Goal: Use online tool/utility: Utilize a website feature to perform a specific function

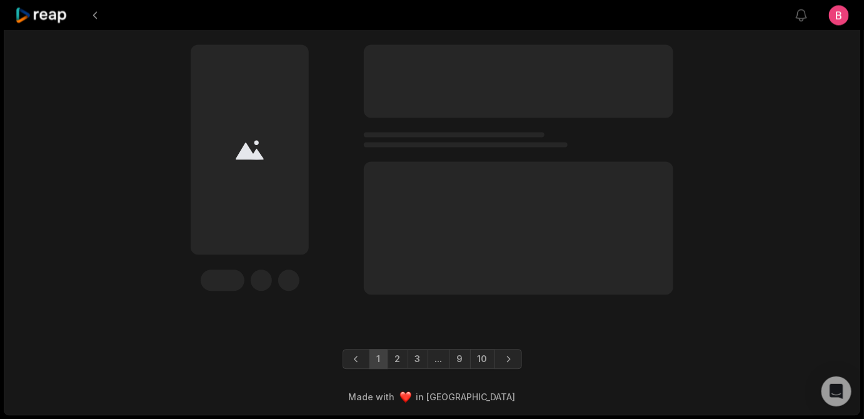
scroll to position [4448, 0]
click at [269, 206] on div at bounding box center [250, 149] width 118 height 210
click at [388, 349] on link "2" at bounding box center [398, 359] width 21 height 20
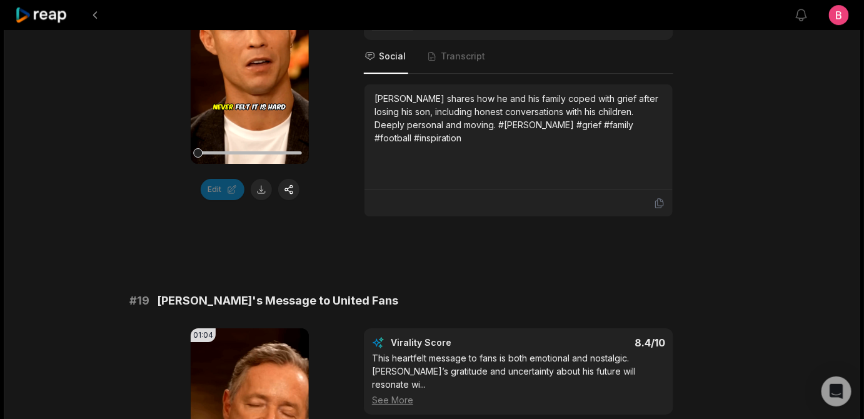
scroll to position [2326, 0]
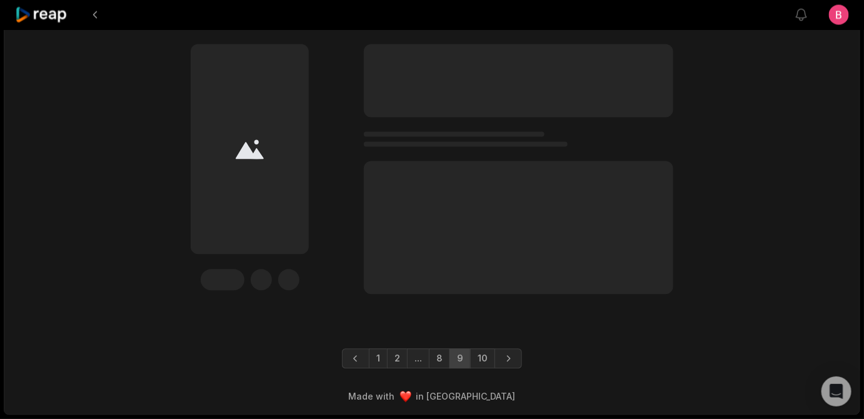
scroll to position [4448, 0]
click at [369, 349] on link "1" at bounding box center [378, 359] width 19 height 20
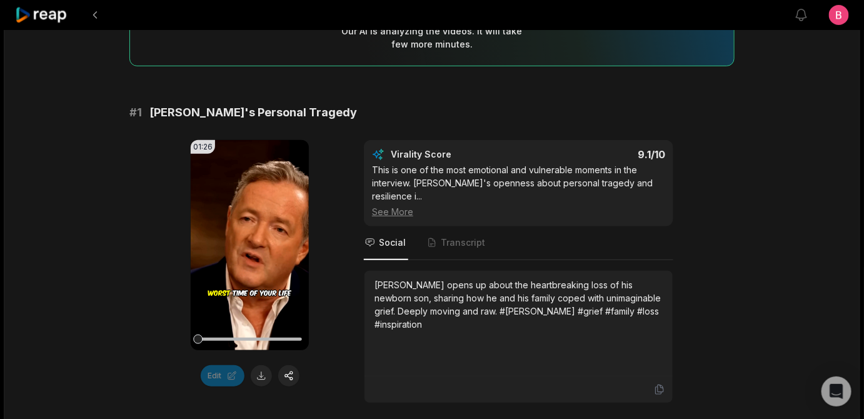
scroll to position [303, 0]
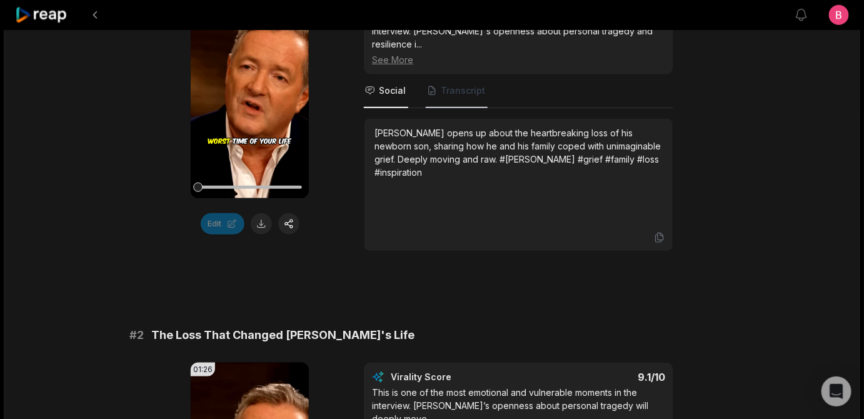
click at [485, 97] on span "Transcript" at bounding box center [463, 90] width 44 height 13
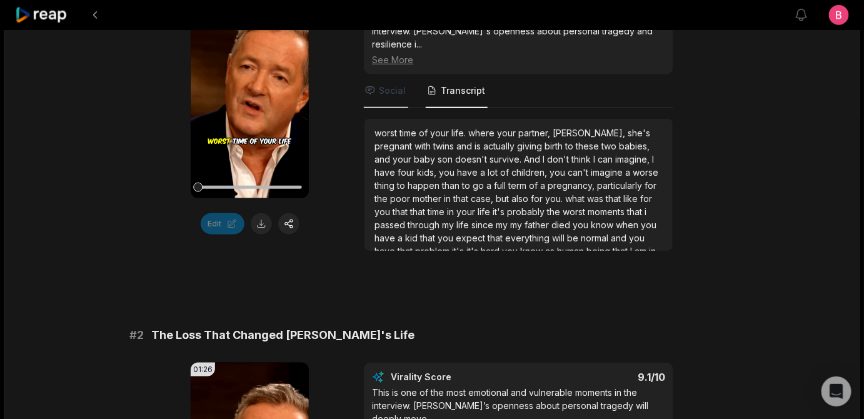
click at [391, 97] on span "Social" at bounding box center [392, 90] width 27 height 13
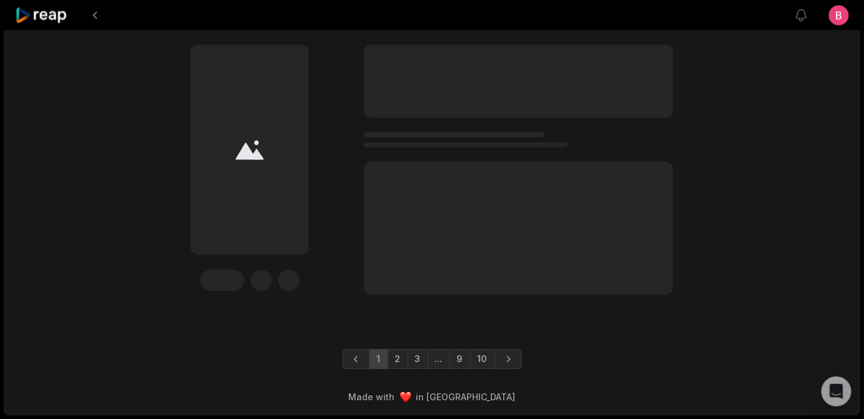
scroll to position [4402, 0]
click at [465, 369] on link "9" at bounding box center [459, 359] width 21 height 20
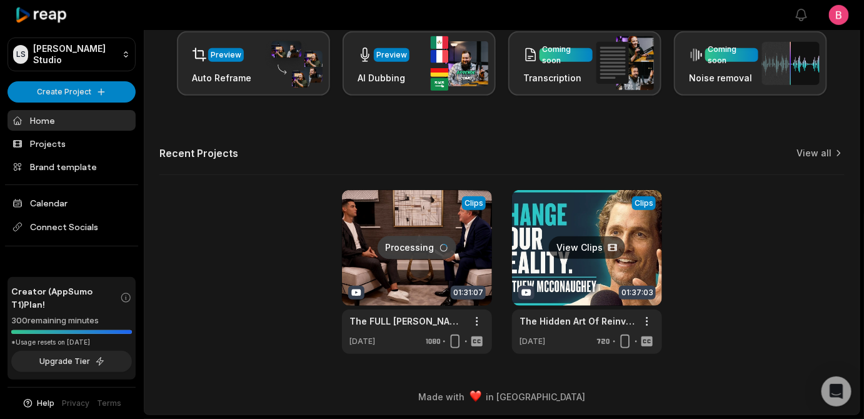
click at [588, 214] on link at bounding box center [587, 272] width 150 height 164
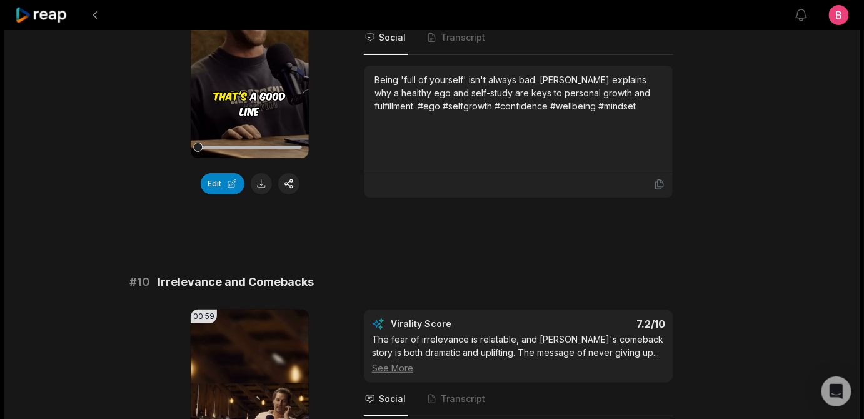
scroll to position [3937, 0]
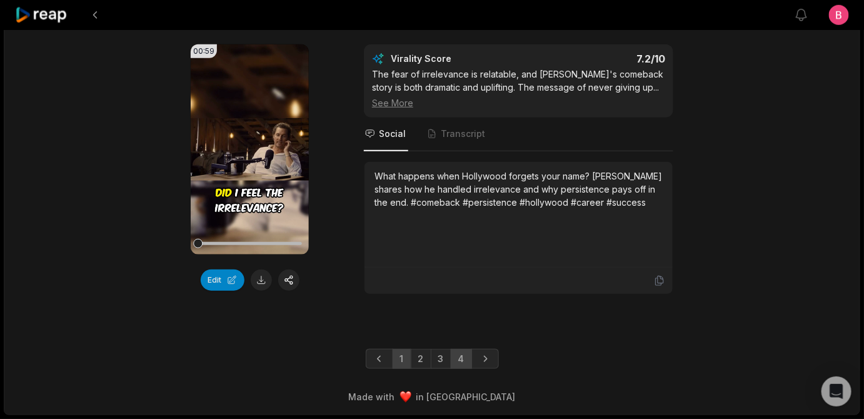
click at [471, 350] on link "4" at bounding box center [461, 359] width 21 height 20
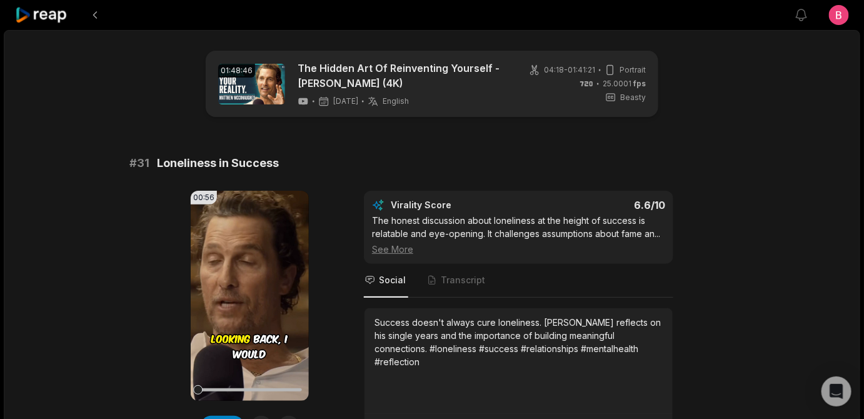
scroll to position [237, 0]
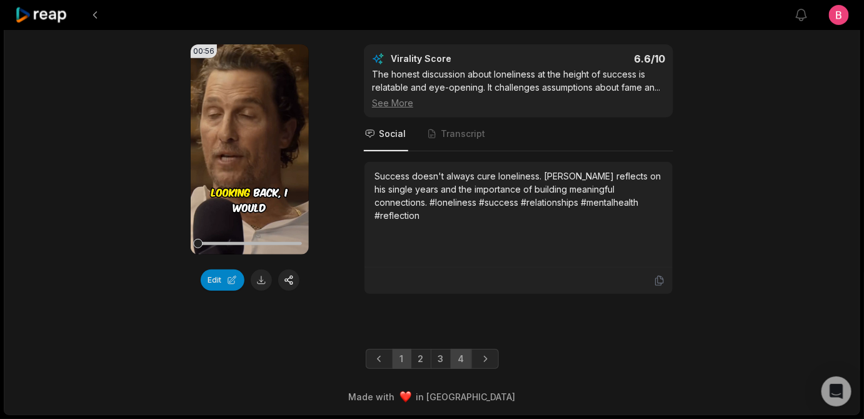
click at [393, 355] on link "1" at bounding box center [402, 359] width 19 height 20
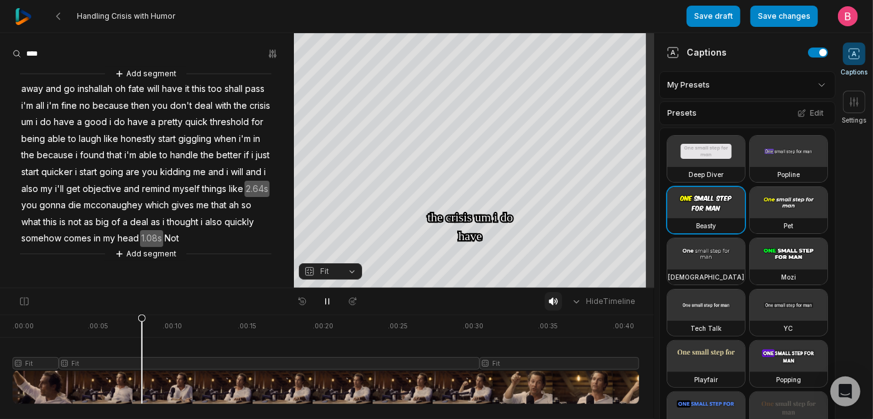
click at [549, 305] on icon at bounding box center [553, 302] width 9 height 8
click at [548, 306] on icon at bounding box center [553, 301] width 10 height 10
click at [549, 305] on icon at bounding box center [553, 302] width 9 height 8
click at [548, 306] on icon at bounding box center [553, 301] width 10 height 10
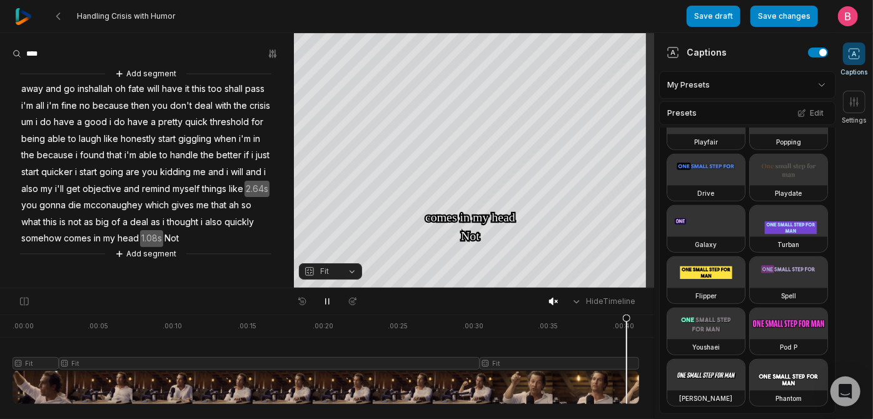
scroll to position [797, 0]
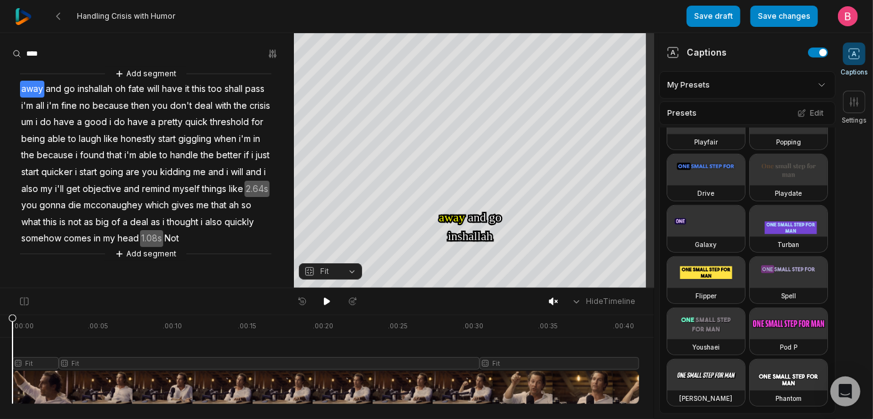
click at [350, 272] on button "Fit" at bounding box center [330, 271] width 63 height 16
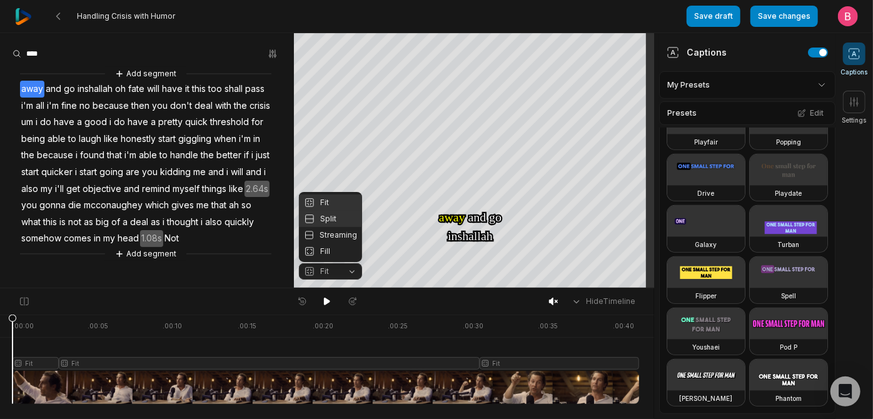
click at [341, 211] on div "Split" at bounding box center [330, 219] width 63 height 16
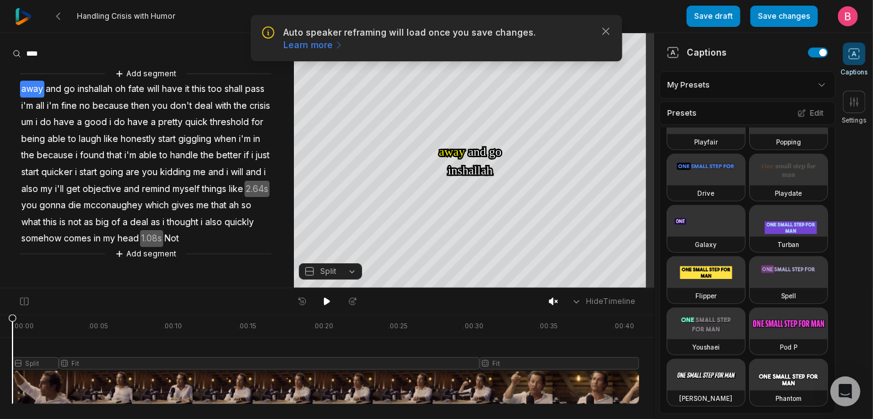
click at [348, 272] on button "Split" at bounding box center [330, 271] width 63 height 16
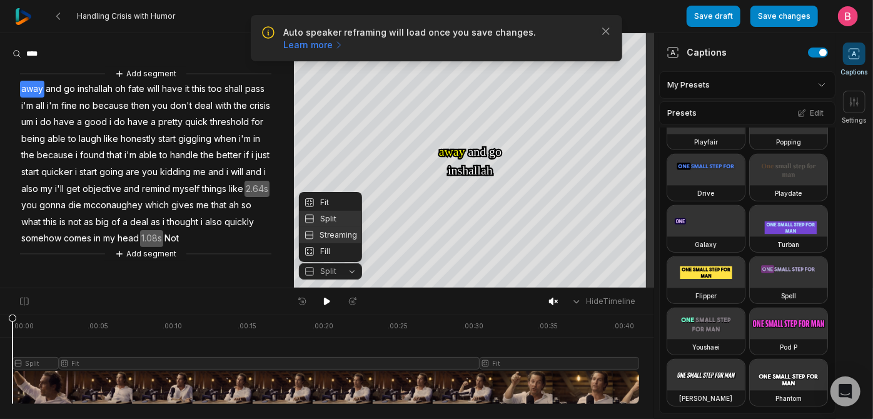
click at [338, 230] on div "Streaming" at bounding box center [330, 235] width 63 height 16
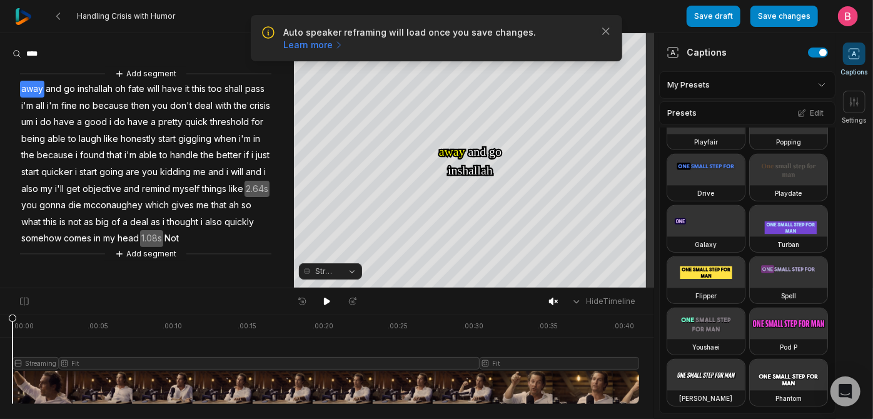
click at [346, 275] on button "Streaming" at bounding box center [330, 271] width 63 height 16
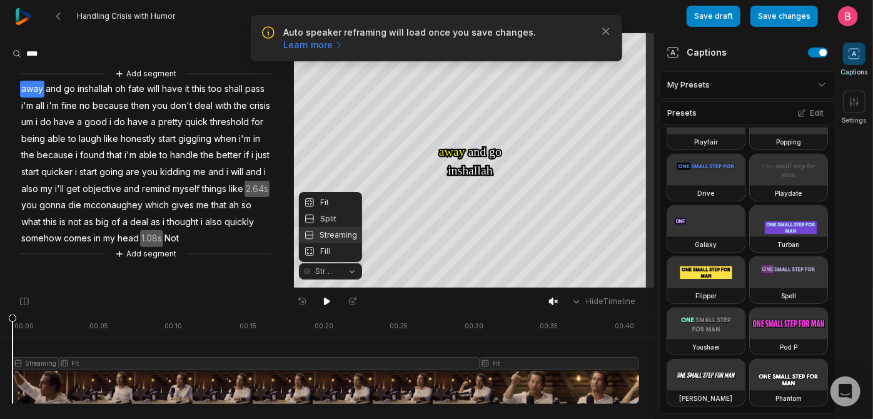
click at [603, 41] on div "Your browser does not support mp4 format. Your browser does not support mp4 for…" at bounding box center [327, 160] width 654 height 255
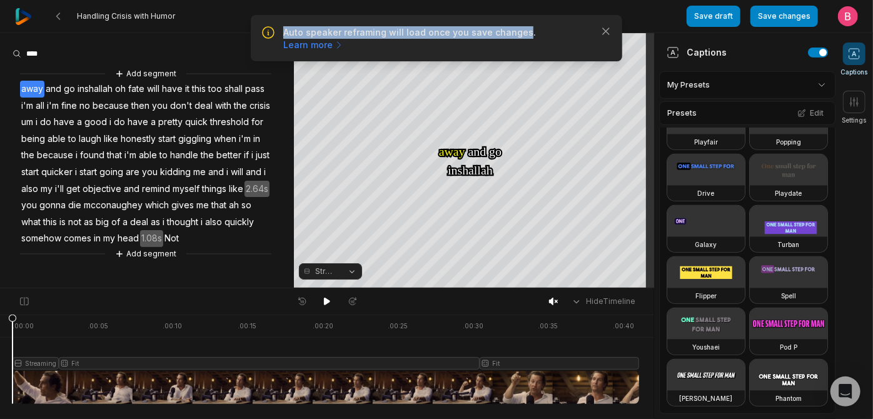
drag, startPoint x: 294, startPoint y: 40, endPoint x: 333, endPoint y: 60, distance: 43.6
click at [333, 51] on p "Auto speaker reframing will load once you save changes. Learn more" at bounding box center [436, 38] width 306 height 25
drag, startPoint x: 416, startPoint y: 53, endPoint x: 312, endPoint y: 38, distance: 105.6
click at [326, 41] on p "Auto speaker reframing will load once you save changes. Learn more" at bounding box center [436, 38] width 306 height 25
drag, startPoint x: 291, startPoint y: 38, endPoint x: 476, endPoint y: 58, distance: 185.5
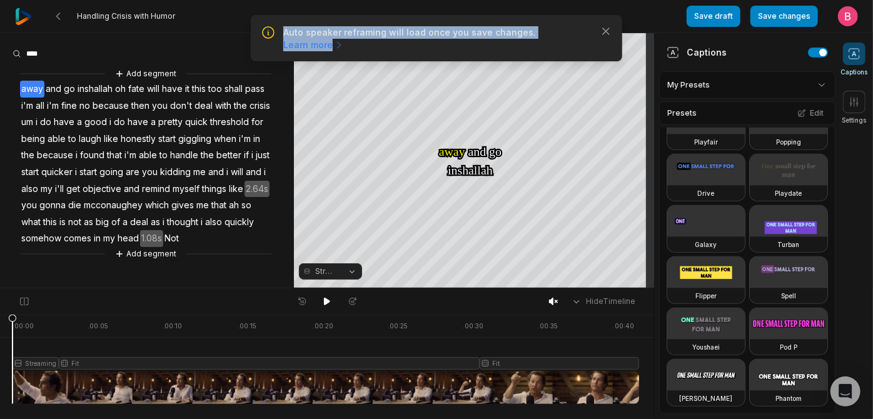
click at [476, 51] on p "Auto speaker reframing will load once you save changes. Learn more" at bounding box center [436, 38] width 306 height 25
click at [344, 51] on link "Learn more" at bounding box center [313, 45] width 61 height 13
click at [603, 34] on icon "button" at bounding box center [606, 31] width 6 height 6
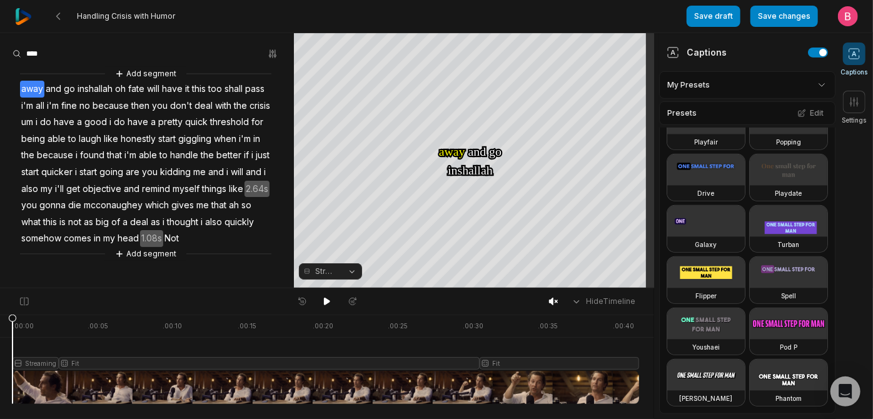
click at [350, 265] on button "Streaming" at bounding box center [330, 271] width 63 height 16
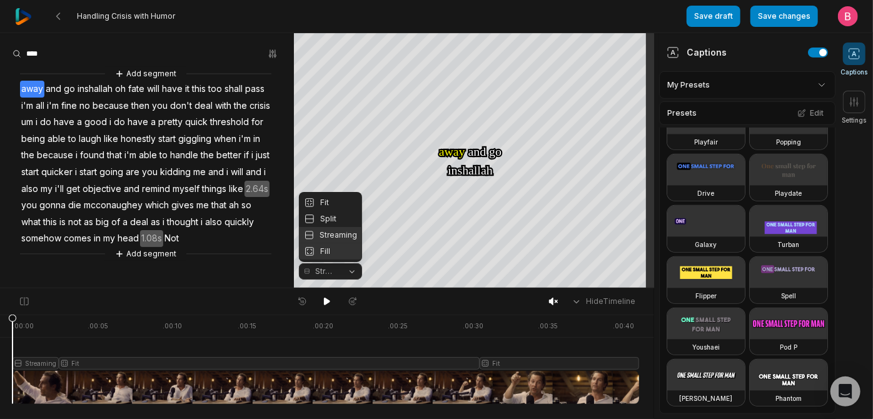
click at [336, 247] on div "Fill" at bounding box center [330, 251] width 63 height 16
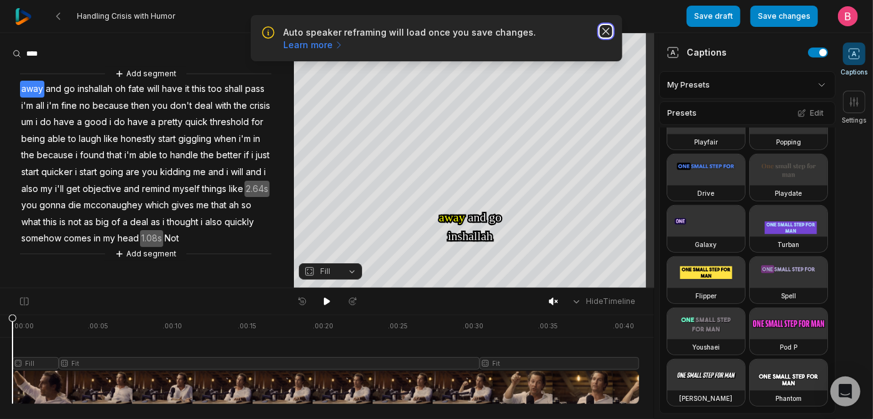
click at [603, 34] on icon "button" at bounding box center [606, 31] width 6 height 6
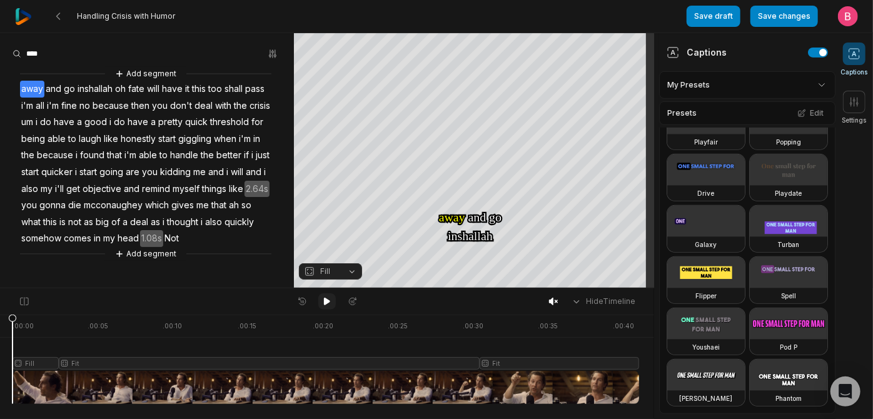
click at [330, 306] on icon at bounding box center [327, 301] width 10 height 10
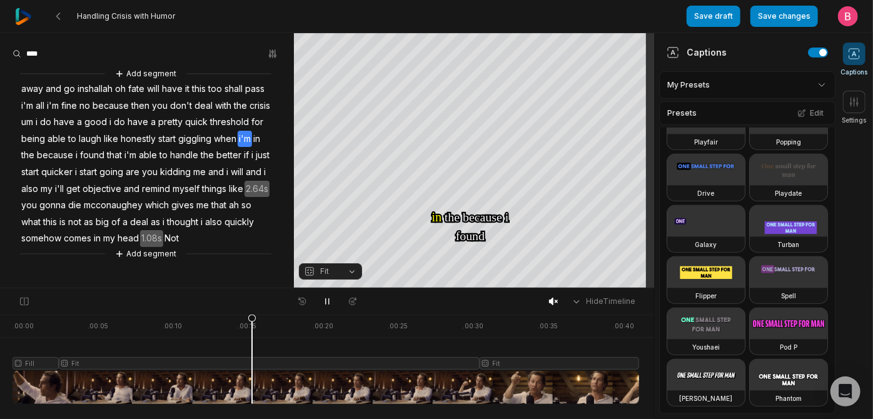
scroll to position [0, 0]
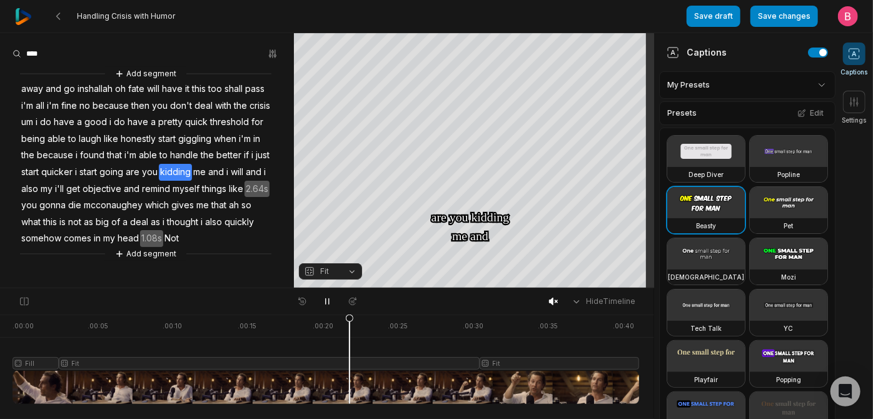
click at [347, 274] on button "Fit" at bounding box center [330, 271] width 63 height 16
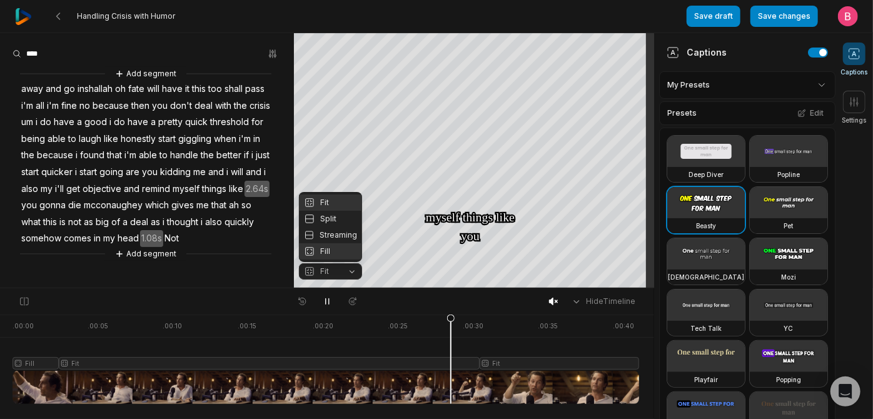
click at [343, 254] on div "Fill" at bounding box center [330, 251] width 63 height 16
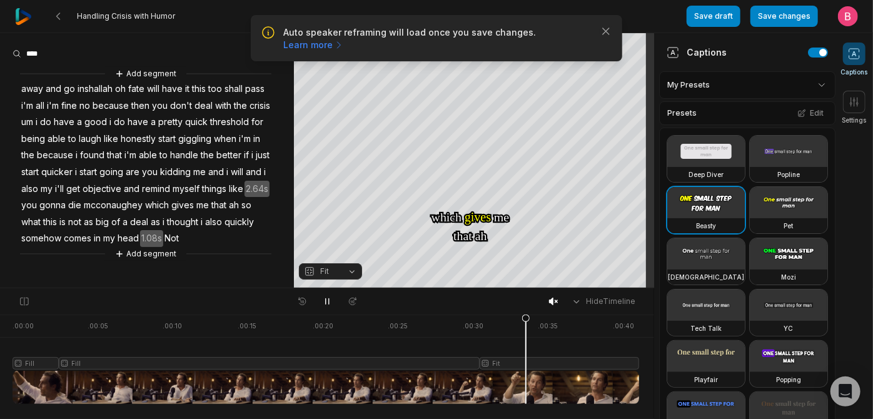
click at [349, 272] on button "Fit" at bounding box center [330, 271] width 63 height 16
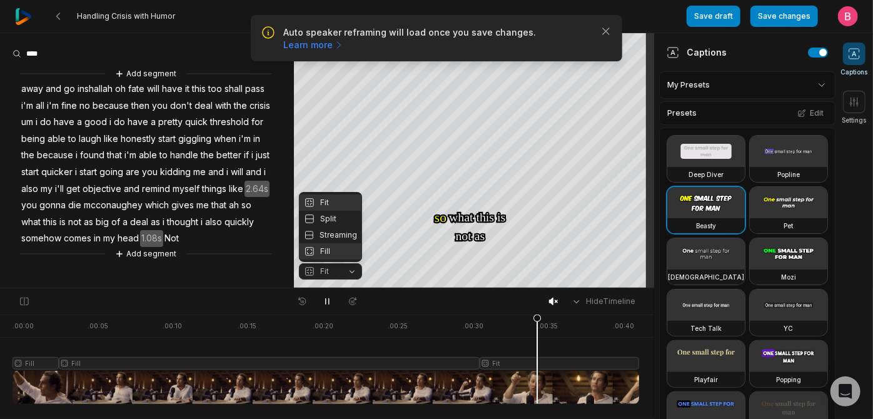
click at [343, 256] on div "Fill" at bounding box center [330, 251] width 63 height 16
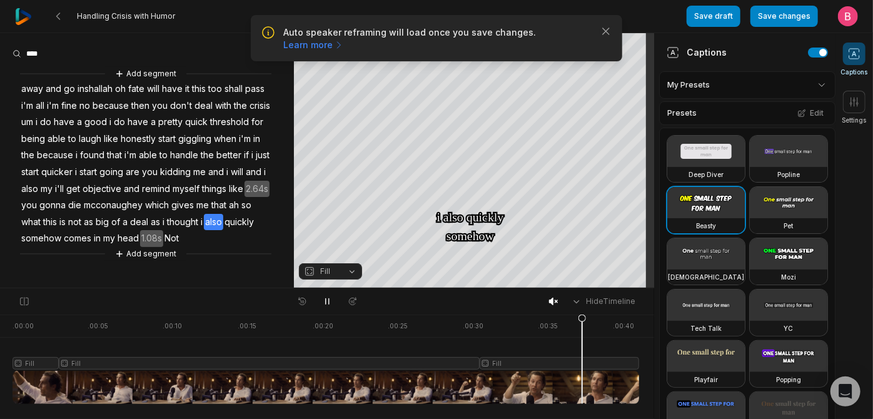
click at [349, 277] on button "Fill" at bounding box center [330, 271] width 63 height 16
click at [603, 44] on div "Your browser does not support mp4 format. Your browser does not support mp4 for…" at bounding box center [327, 160] width 654 height 255
click at [604, 40] on div "Your browser does not support mp4 format. Your browser does not support mp4 for…" at bounding box center [327, 160] width 654 height 255
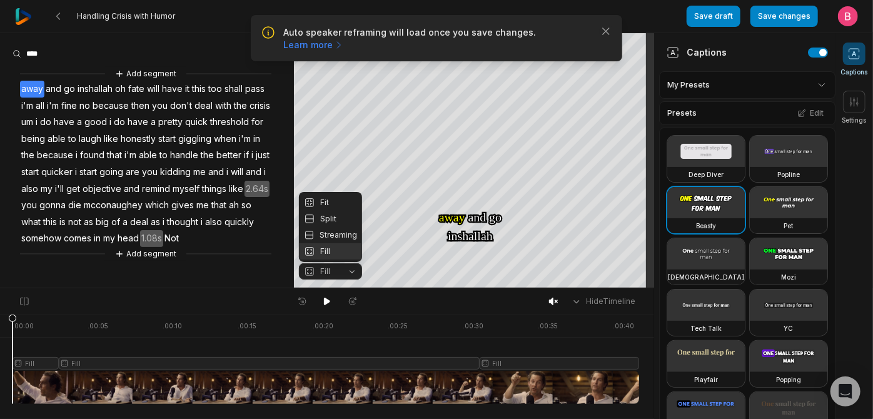
click at [610, 38] on div "Your browser does not support mp4 format. Your browser does not support mp4 for…" at bounding box center [327, 160] width 654 height 255
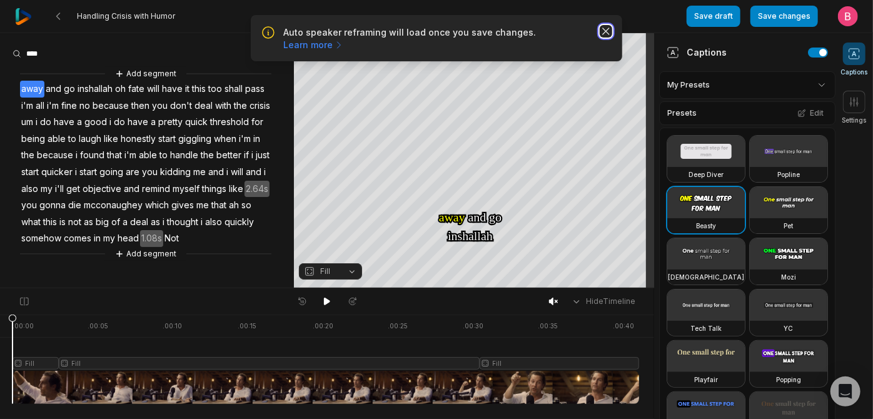
click at [601, 36] on icon "button" at bounding box center [606, 31] width 13 height 13
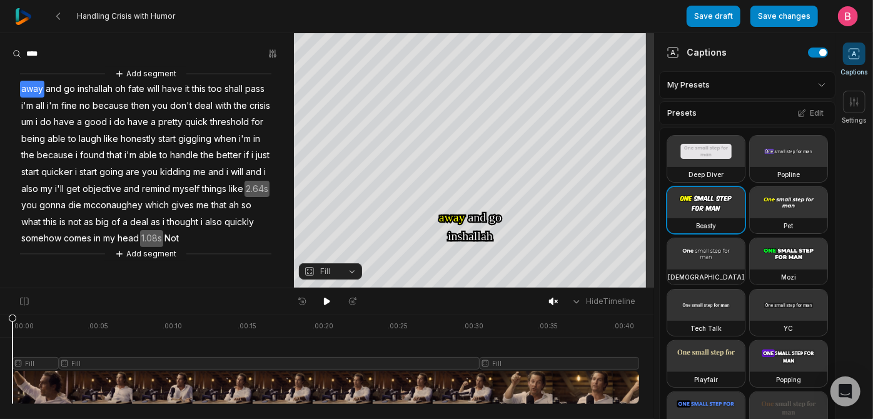
scroll to position [454, 0]
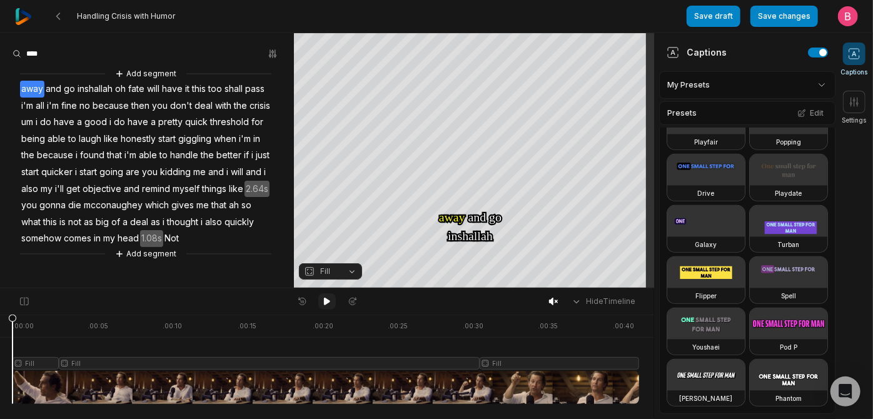
click at [330, 300] on icon at bounding box center [327, 301] width 10 height 10
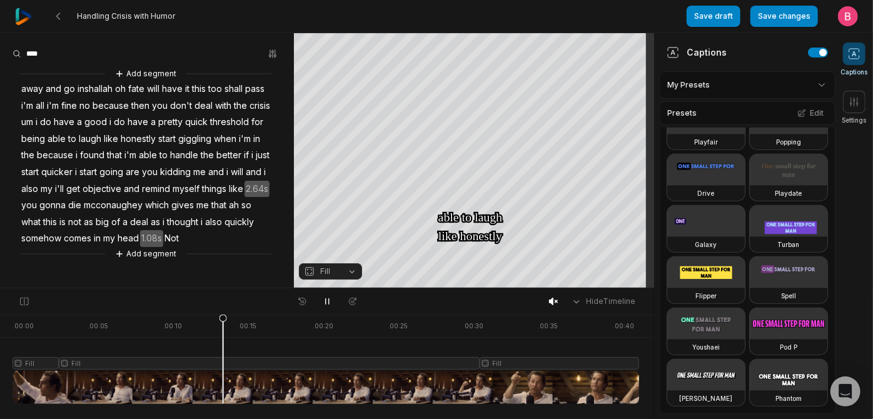
click at [351, 274] on button "Fill" at bounding box center [330, 271] width 63 height 16
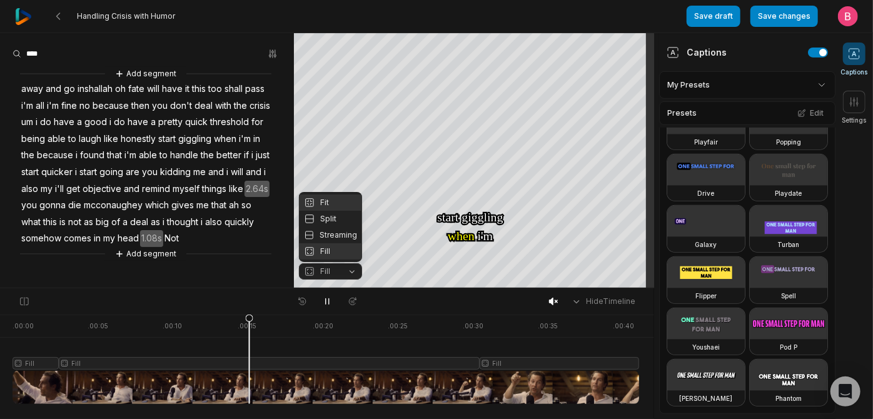
click at [338, 194] on div "Fit" at bounding box center [330, 202] width 63 height 16
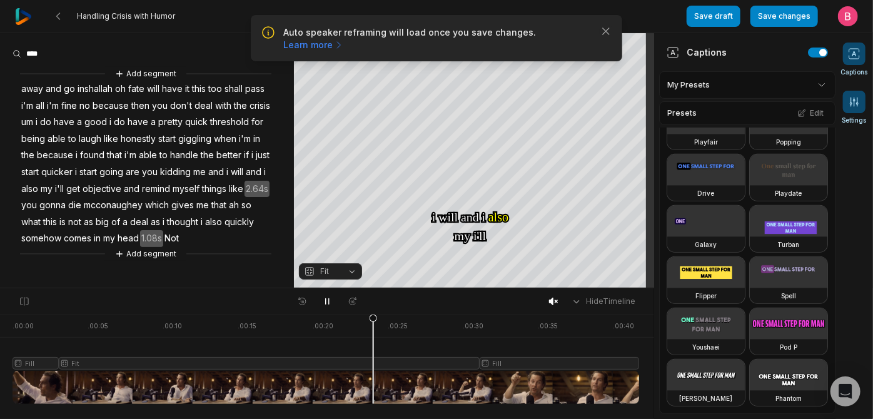
click at [855, 104] on icon at bounding box center [854, 102] width 13 height 13
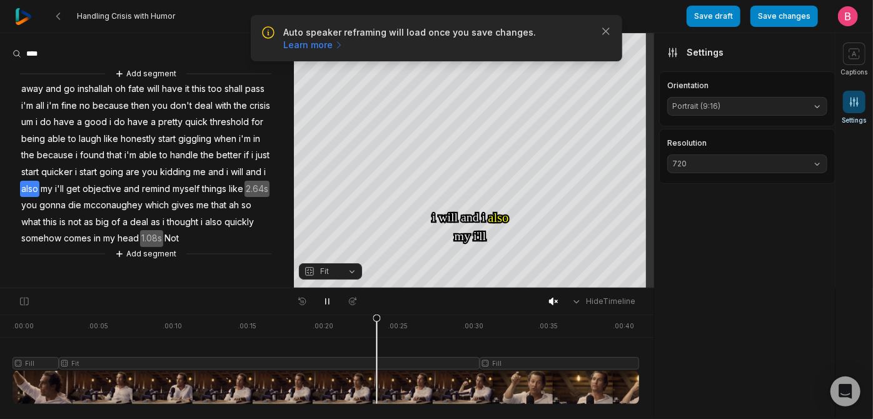
scroll to position [0, 0]
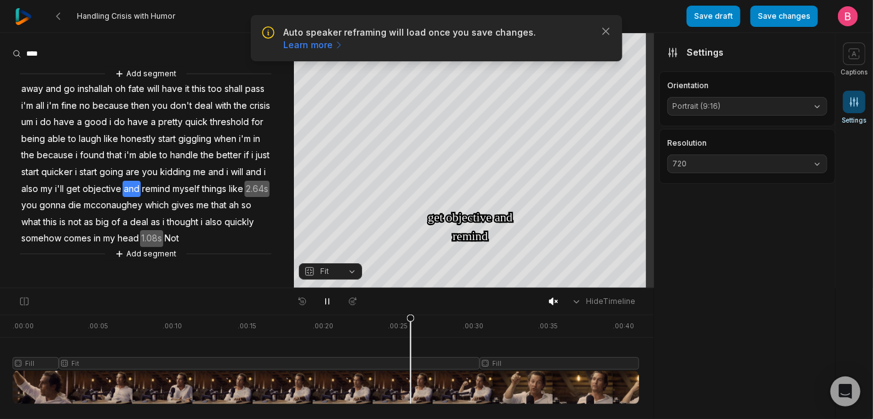
click at [813, 173] on button "720" at bounding box center [747, 163] width 160 height 19
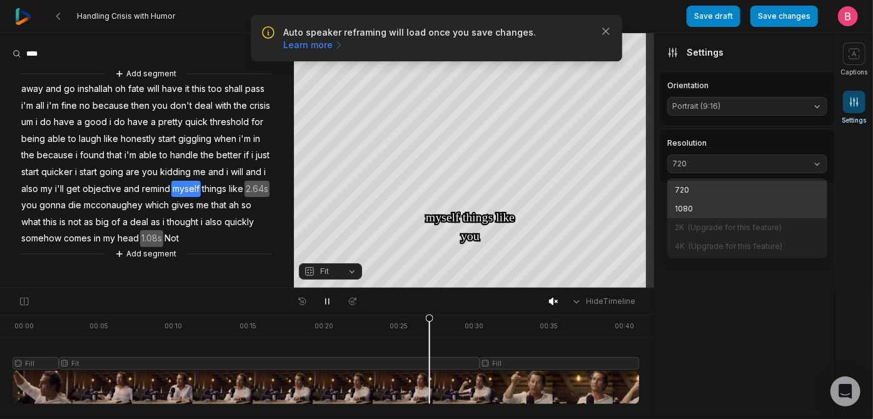
click at [763, 214] on p "1080" at bounding box center [747, 208] width 145 height 11
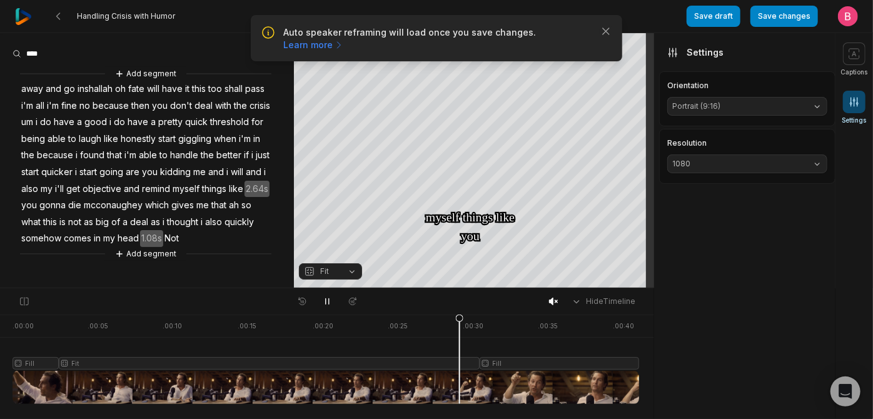
click at [795, 273] on aside "Captions My Presets Presets Edit Deep Diver Popline Beasty Pet Zen Mozi Tech Ta…" at bounding box center [744, 226] width 181 height 386
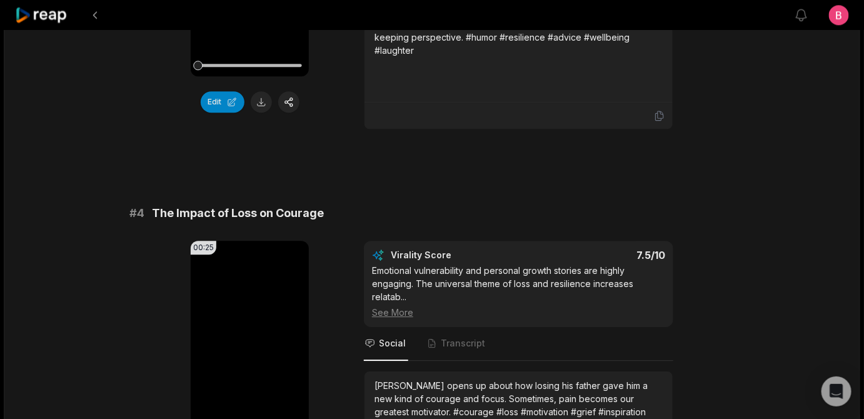
scroll to position [909, 0]
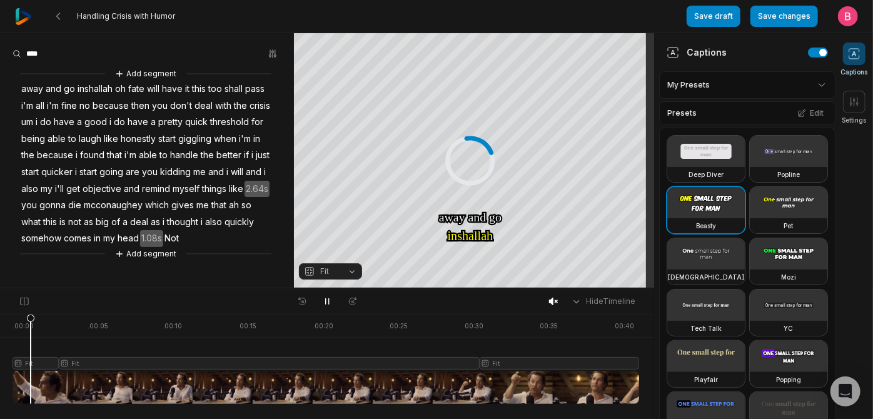
click at [34, 377] on div at bounding box center [326, 358] width 626 height 89
click at [344, 272] on button "Fit" at bounding box center [330, 271] width 63 height 16
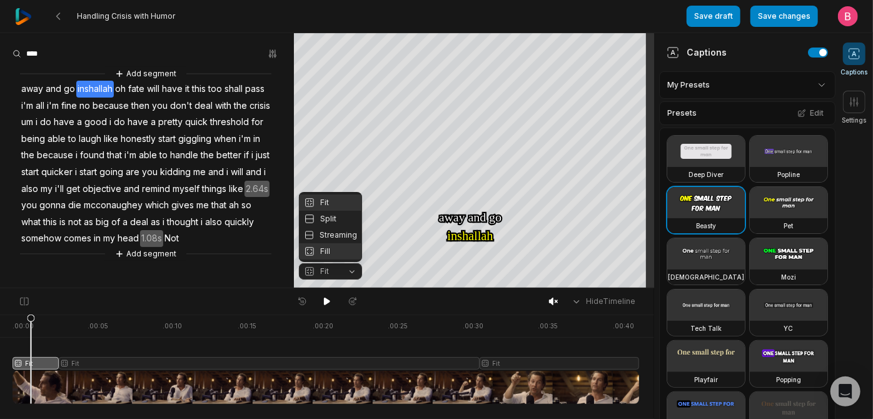
click at [338, 251] on div "Fill" at bounding box center [330, 251] width 63 height 16
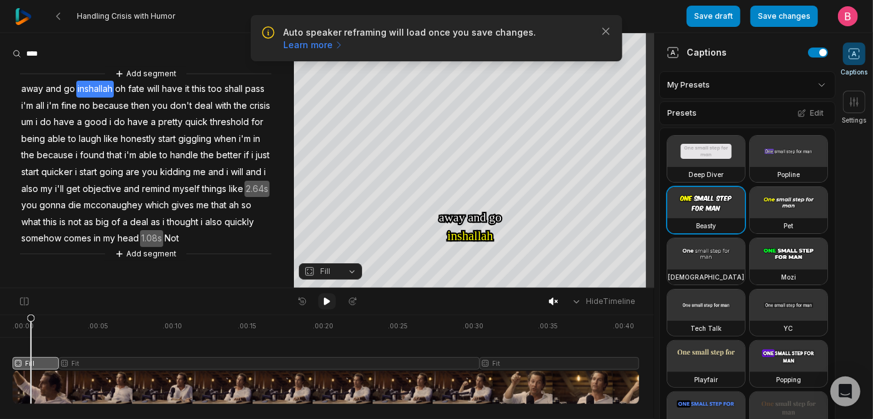
click at [326, 301] on icon at bounding box center [327, 301] width 10 height 10
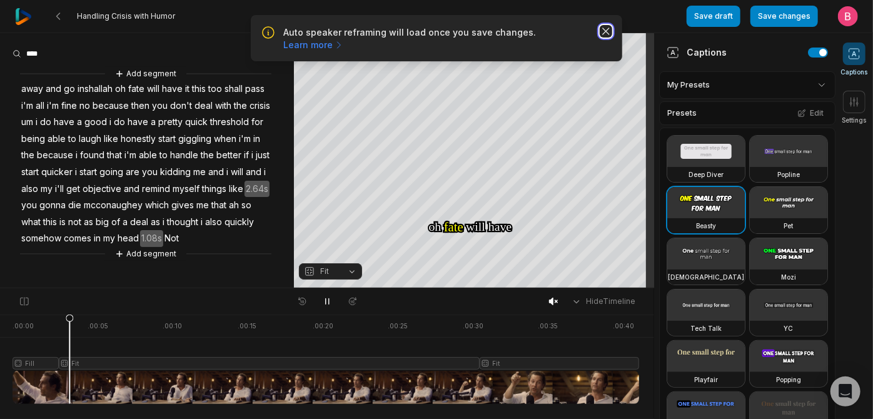
click at [601, 38] on icon "button" at bounding box center [606, 31] width 13 height 13
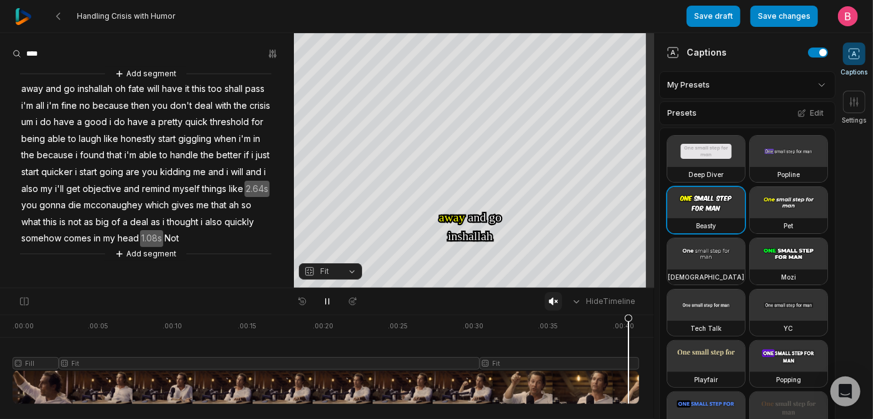
click at [548, 301] on icon at bounding box center [553, 301] width 10 height 10
click at [323, 300] on icon at bounding box center [327, 301] width 10 height 10
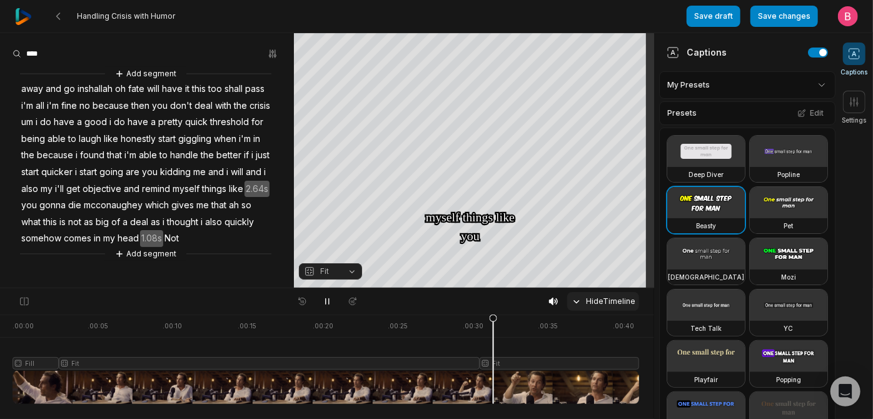
click at [571, 305] on icon at bounding box center [576, 301] width 11 height 11
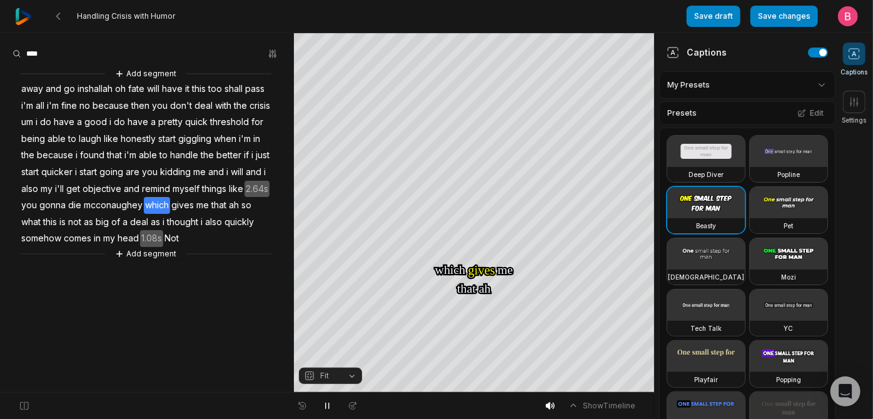
click at [568, 411] on icon at bounding box center [573, 405] width 11 height 11
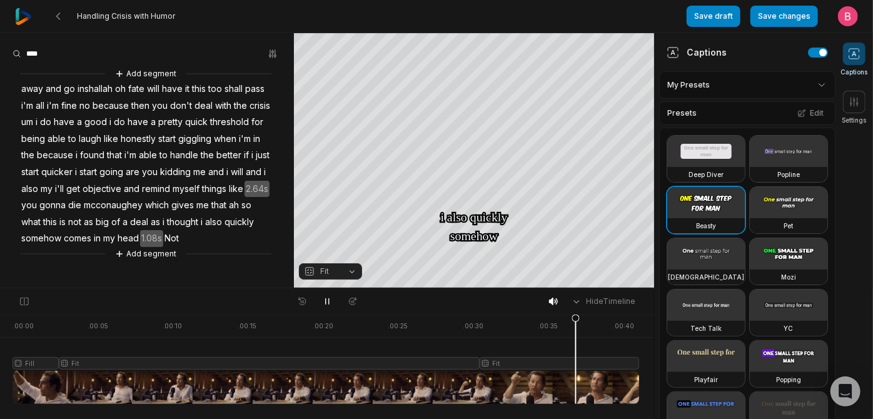
click at [351, 274] on button "Fit" at bounding box center [330, 271] width 63 height 16
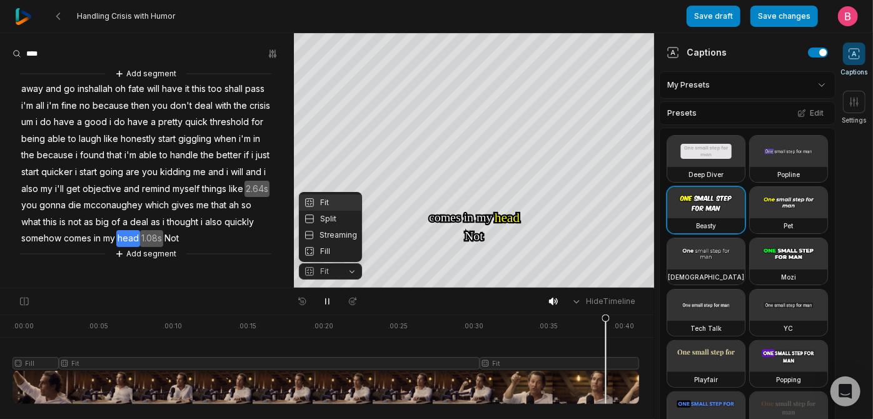
click at [806, 239] on main "Your browser does not support mp4 format. Your browser does not support mp4 for…" at bounding box center [436, 160] width 873 height 255
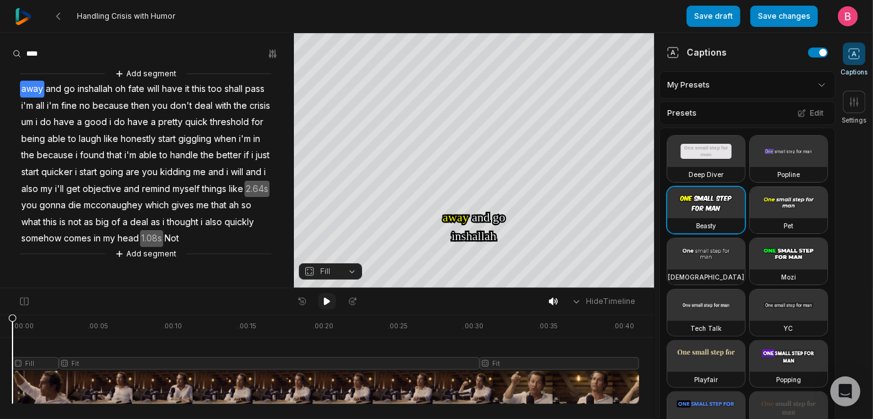
click at [324, 304] on icon at bounding box center [327, 302] width 6 height 8
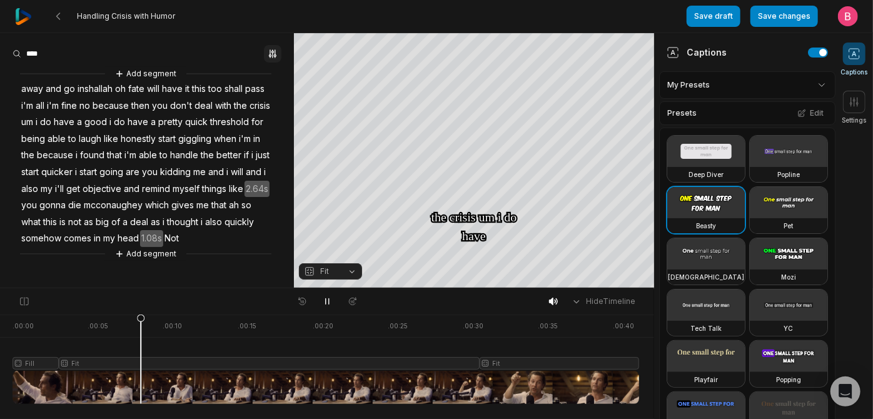
click at [268, 54] on icon "button" at bounding box center [273, 54] width 10 height 10
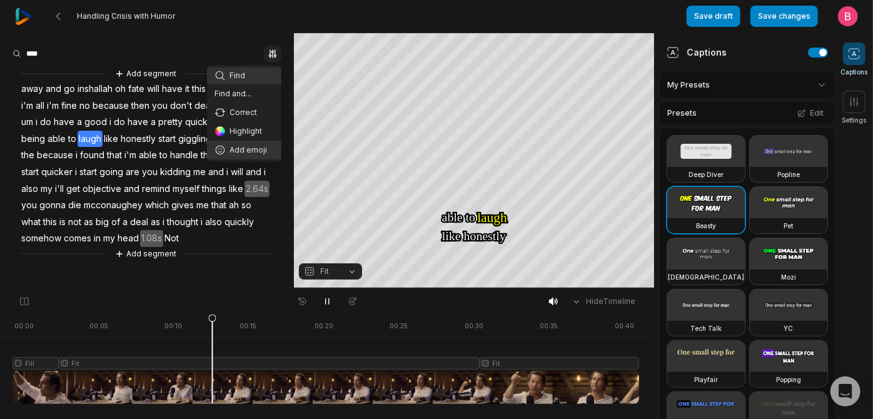
click at [239, 156] on div "Add emoji" at bounding box center [243, 149] width 59 height 11
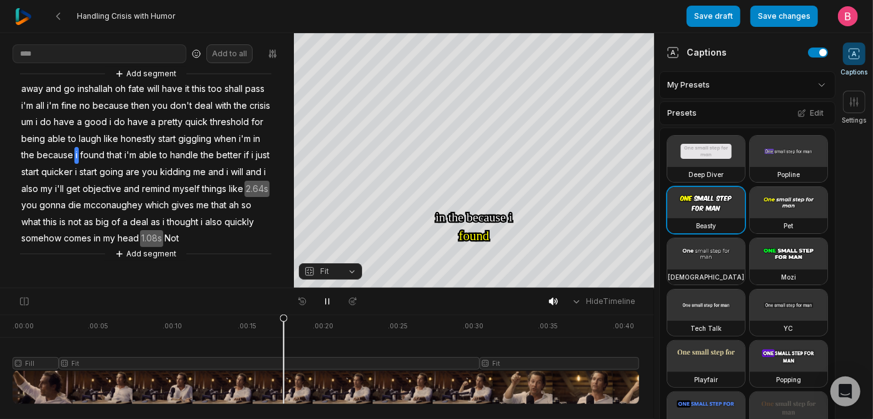
click at [191, 59] on icon at bounding box center [196, 54] width 10 height 10
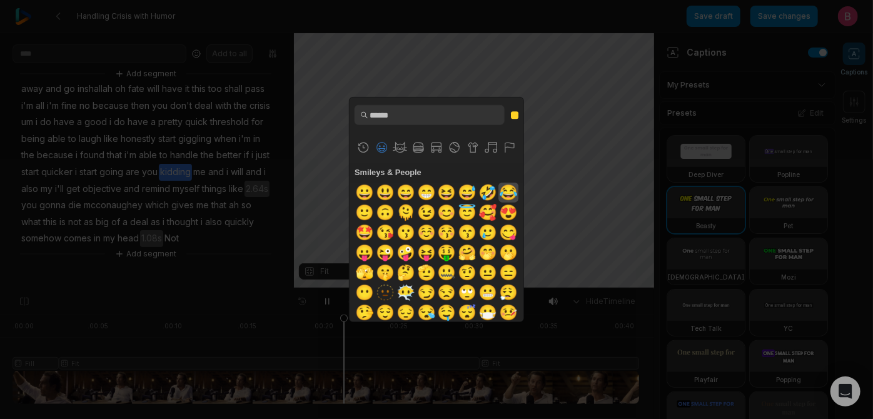
click at [496, 203] on span "😂" at bounding box center [508, 193] width 24 height 20
click at [475, 344] on div "Frequently Used Custom Emojis Smileys & People 😀 😃 😄 😁 😆 😅 🤣 😂 🙂 🙃 🫠 😉 😊 😇 🥰 😍 …" at bounding box center [436, 209] width 219 height 281
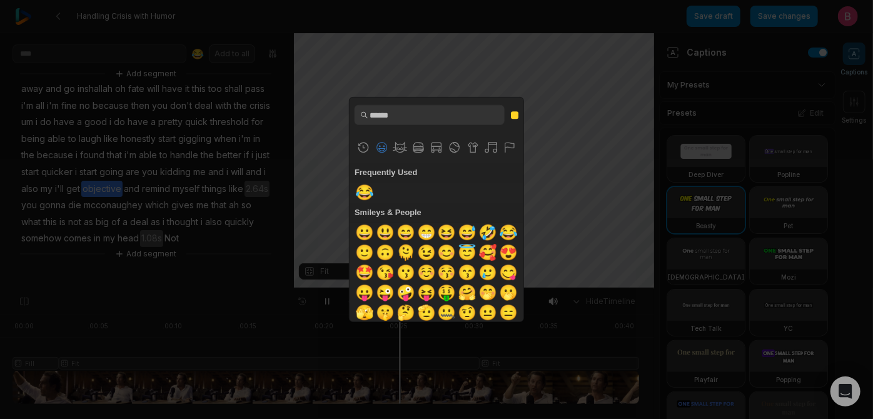
click at [306, 131] on div "Frequently Used 😂 Custom Emojis Smileys & People 😀 😃 😄 😁 😆 😅 🤣 😂 🙂 🙃 🫠 😉 😊 😇 🥰 …" at bounding box center [436, 209] width 873 height 419
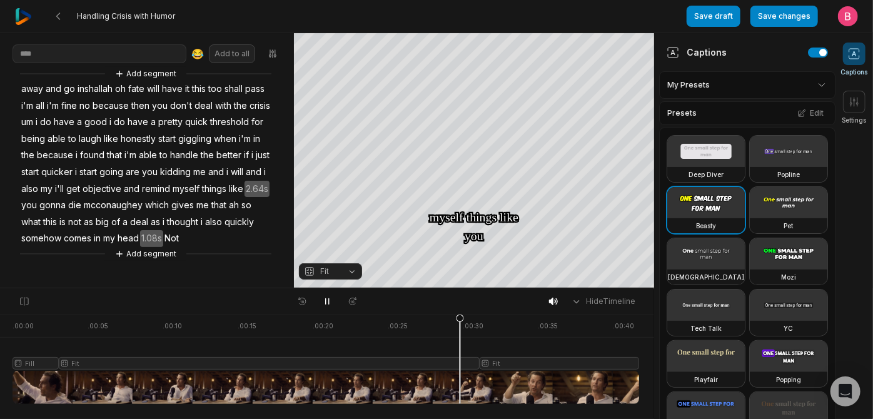
drag, startPoint x: 181, startPoint y: 61, endPoint x: 182, endPoint y: 154, distance: 93.8
click at [182, 154] on aside "😂 Add to all Add segment away and go inshallah oh fate will have it this too sh…" at bounding box center [147, 160] width 294 height 254
click at [189, 61] on button "😂" at bounding box center [198, 53] width 18 height 15
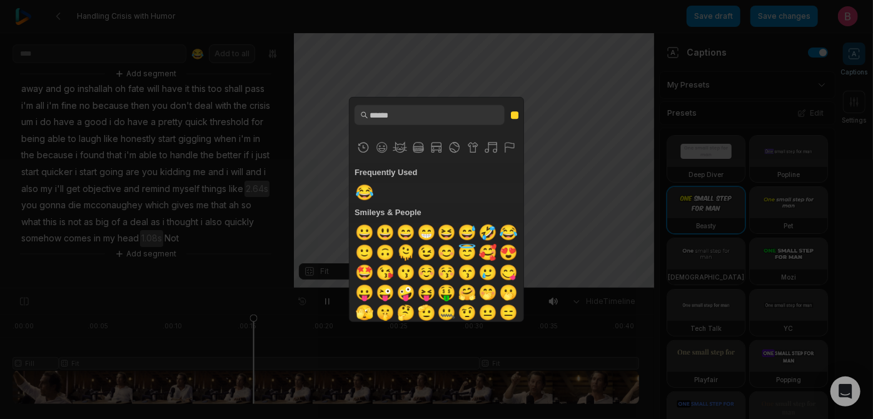
click at [182, 64] on div "Frequently Used 😂 Custom Emojis Smileys & People 😀 😃 😄 😁 😆 😅 🤣 😂 🙂 🙃 🫠 😉 😊 😇 🥰 …" at bounding box center [436, 209] width 873 height 419
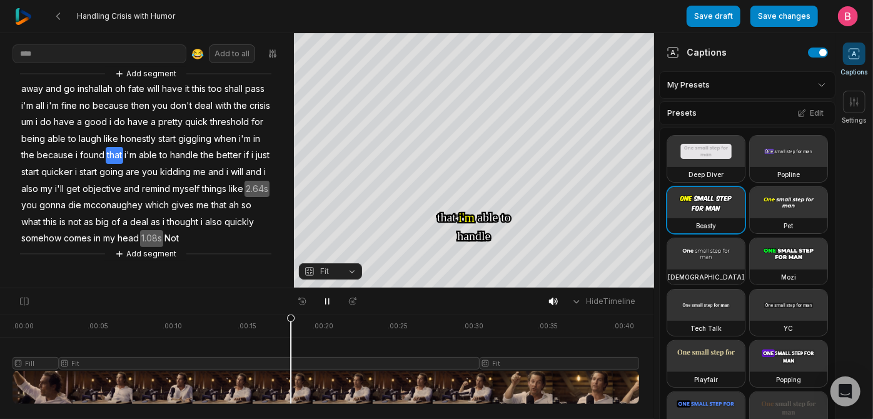
drag, startPoint x: 179, startPoint y: 66, endPoint x: 176, endPoint y: 170, distance: 104.5
click at [177, 170] on aside "😂 Add to all Add segment away and go inshallah oh fate will have it this too sh…" at bounding box center [147, 160] width 294 height 254
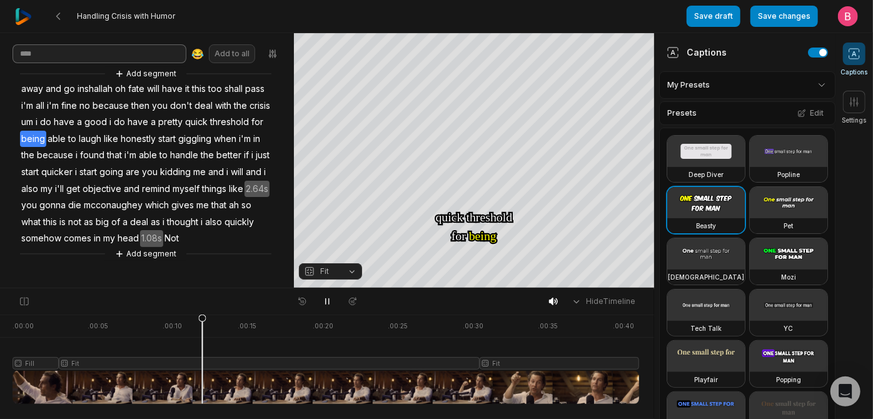
click at [68, 56] on input at bounding box center [100, 53] width 174 height 19
click at [810, 121] on button "Edit" at bounding box center [810, 113] width 34 height 16
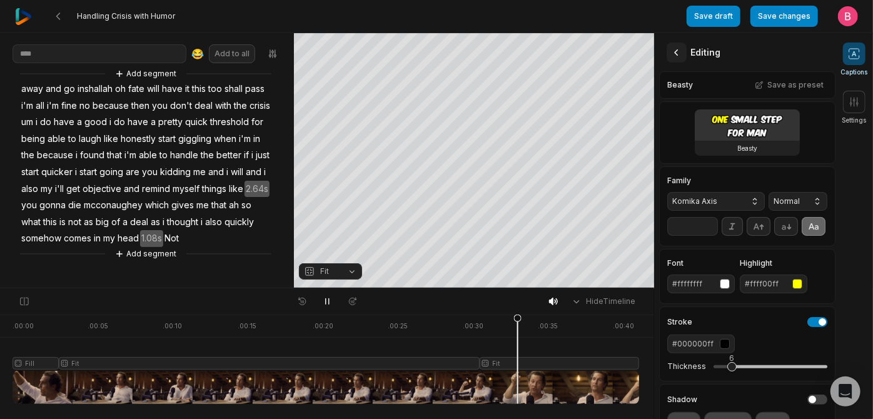
click at [680, 51] on icon at bounding box center [676, 52] width 13 height 13
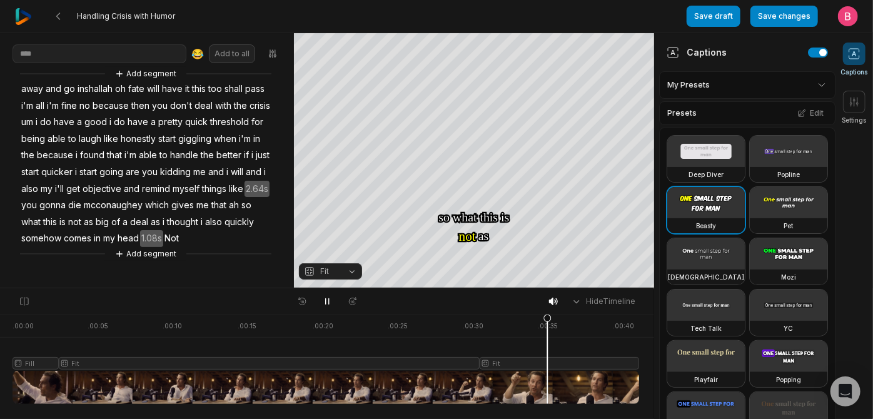
click at [812, 94] on html "Handling Crisis with Humor Save draft Save changes Open user menu Captions Sett…" at bounding box center [436, 209] width 873 height 419
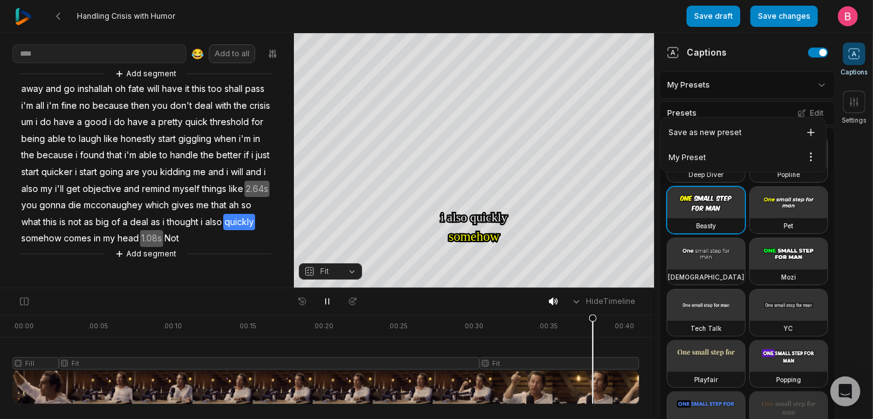
click at [812, 95] on html "Handling Crisis with Humor Save draft Save changes Open user menu Captions Sett…" at bounding box center [436, 209] width 873 height 419
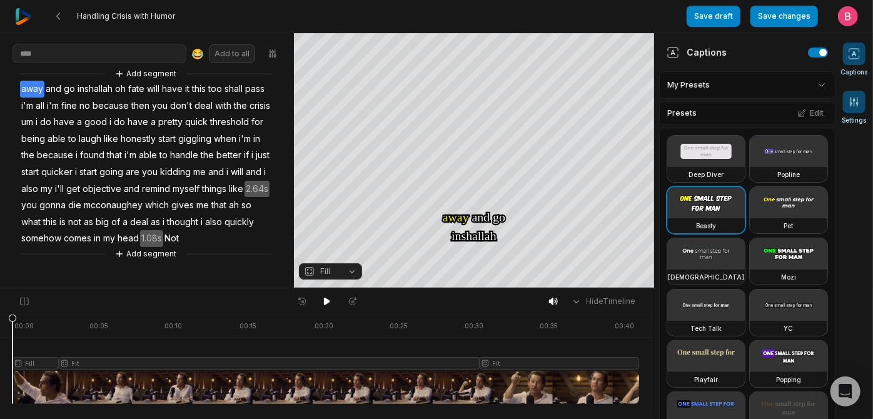
click at [848, 108] on icon at bounding box center [854, 102] width 13 height 13
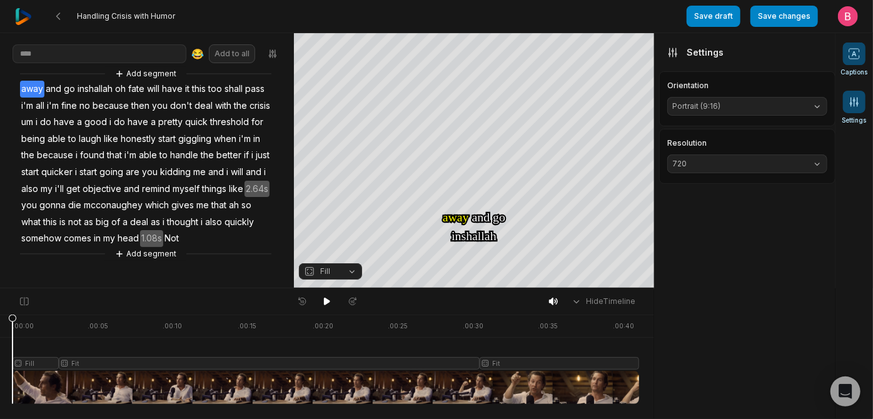
click at [851, 60] on icon at bounding box center [854, 54] width 13 height 13
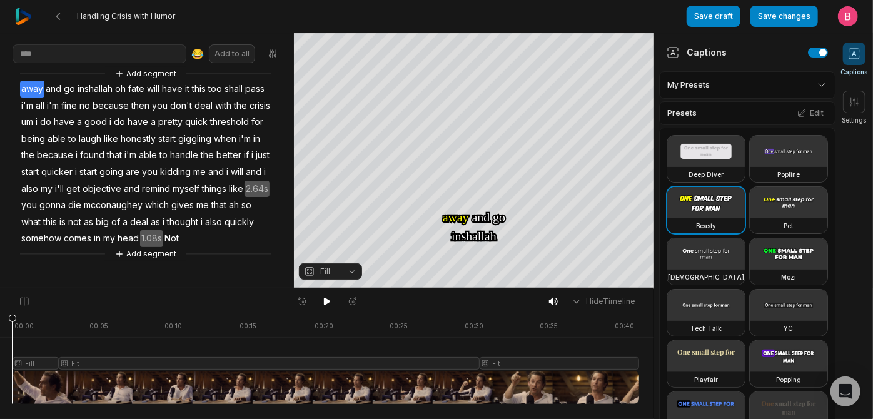
drag, startPoint x: 31, startPoint y: 307, endPoint x: 235, endPoint y: 362, distance: 211.7
click at [235, 362] on div at bounding box center [326, 358] width 626 height 89
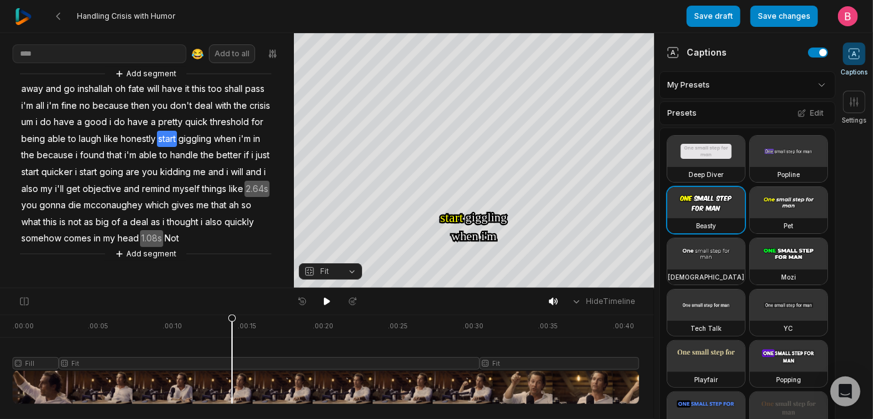
scroll to position [133, 0]
click at [118, 261] on button "Add segment" at bounding box center [146, 254] width 66 height 14
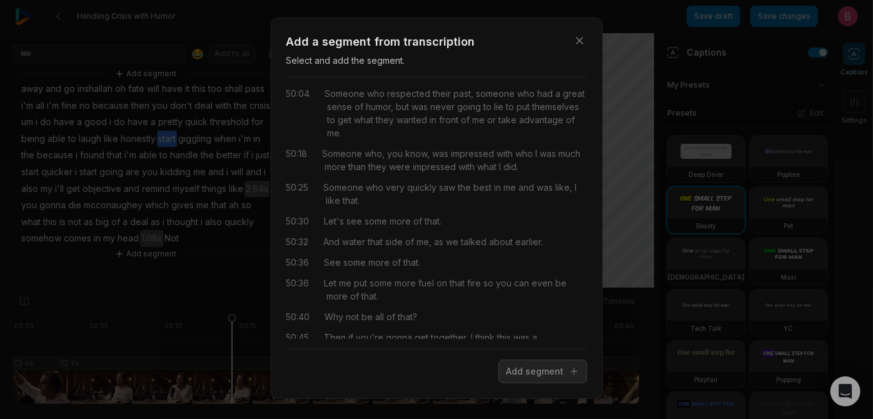
scroll to position [0, 0]
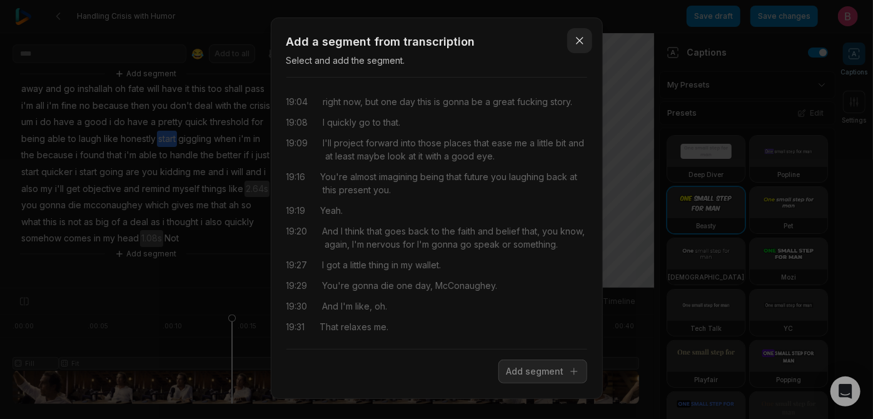
click at [576, 38] on icon "button" at bounding box center [579, 41] width 6 height 6
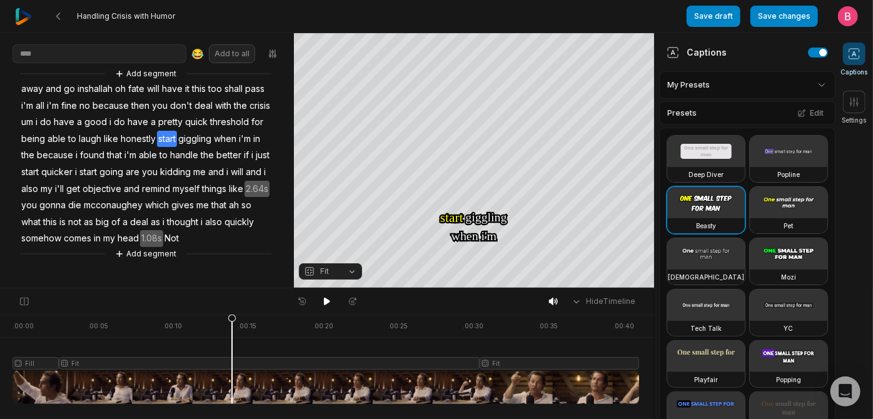
scroll to position [17, 0]
click at [60, 44] on input at bounding box center [100, 53] width 174 height 19
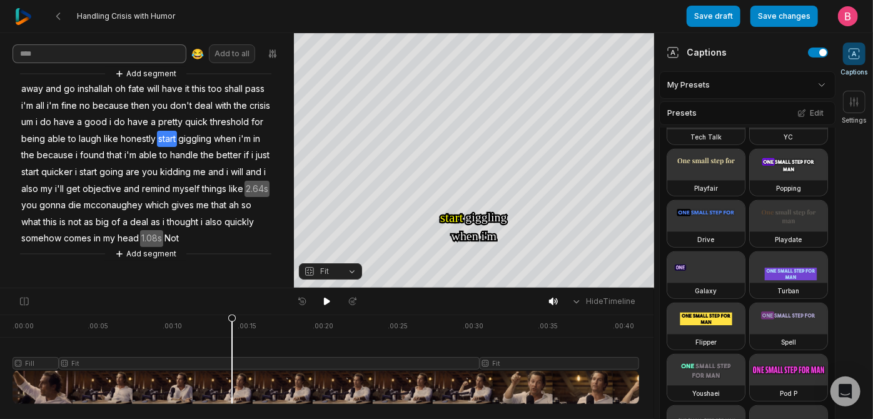
scroll to position [0, 0]
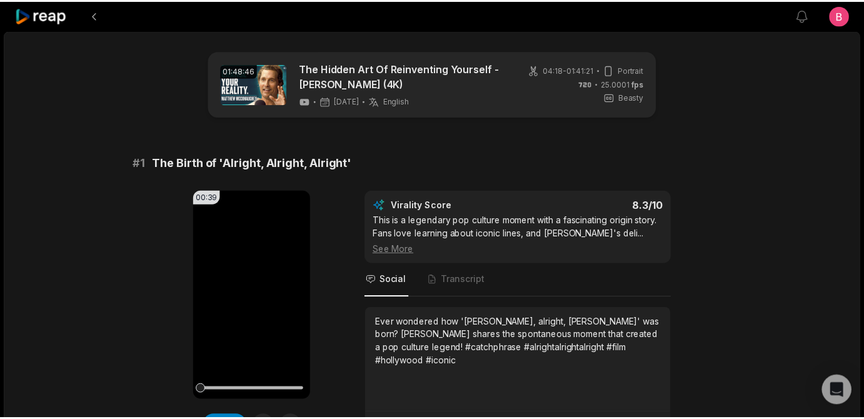
scroll to position [909, 0]
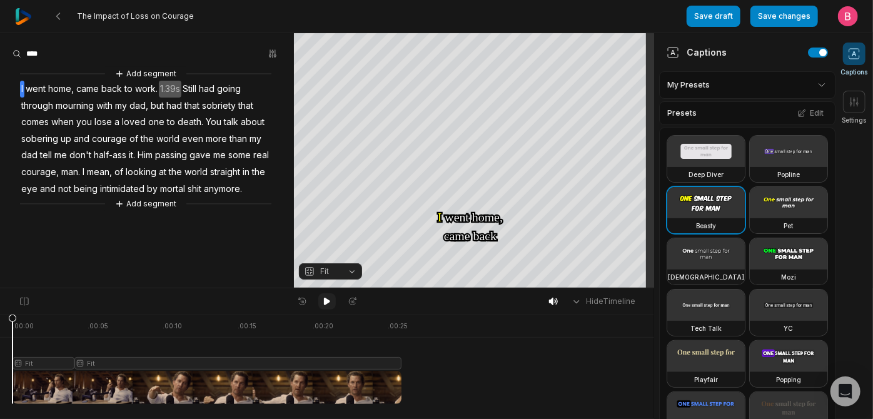
click at [324, 304] on icon at bounding box center [327, 302] width 6 height 8
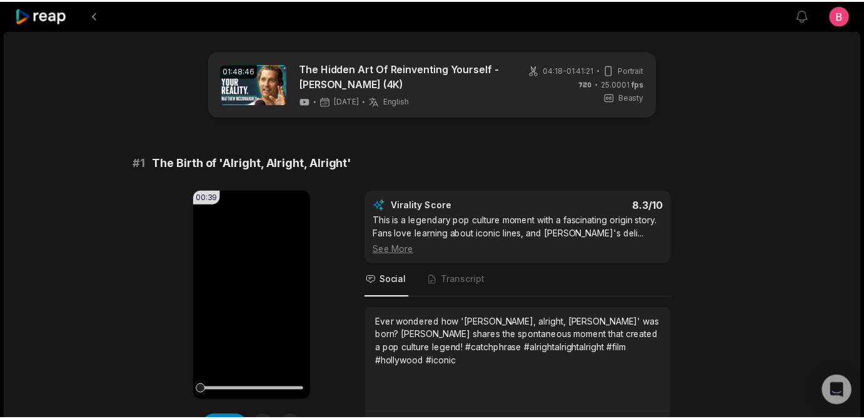
scroll to position [1363, 0]
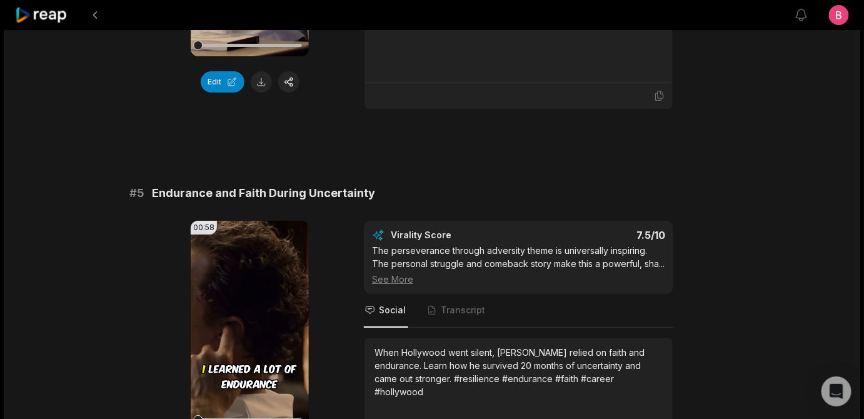
scroll to position [1523, 0]
